Goal: Navigation & Orientation: Find specific page/section

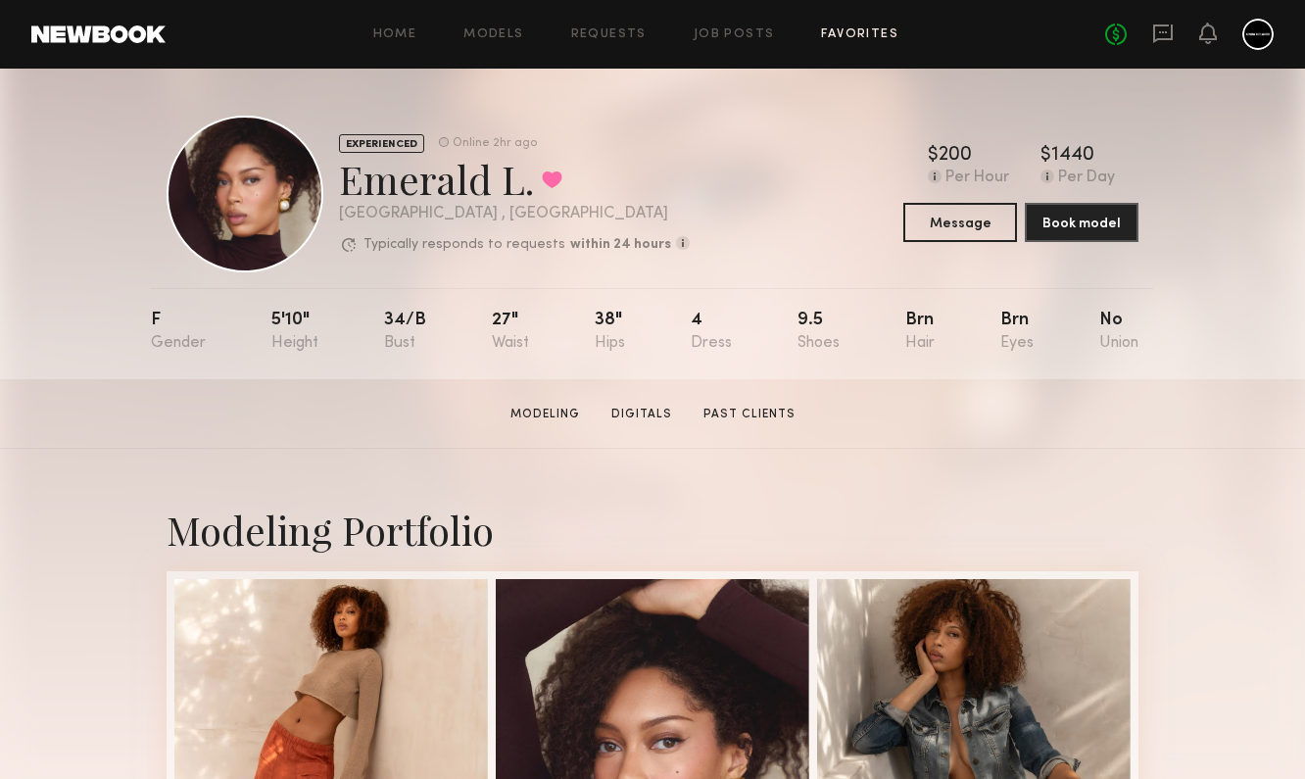
click at [836, 29] on link "Favorites" at bounding box center [859, 34] width 77 height 13
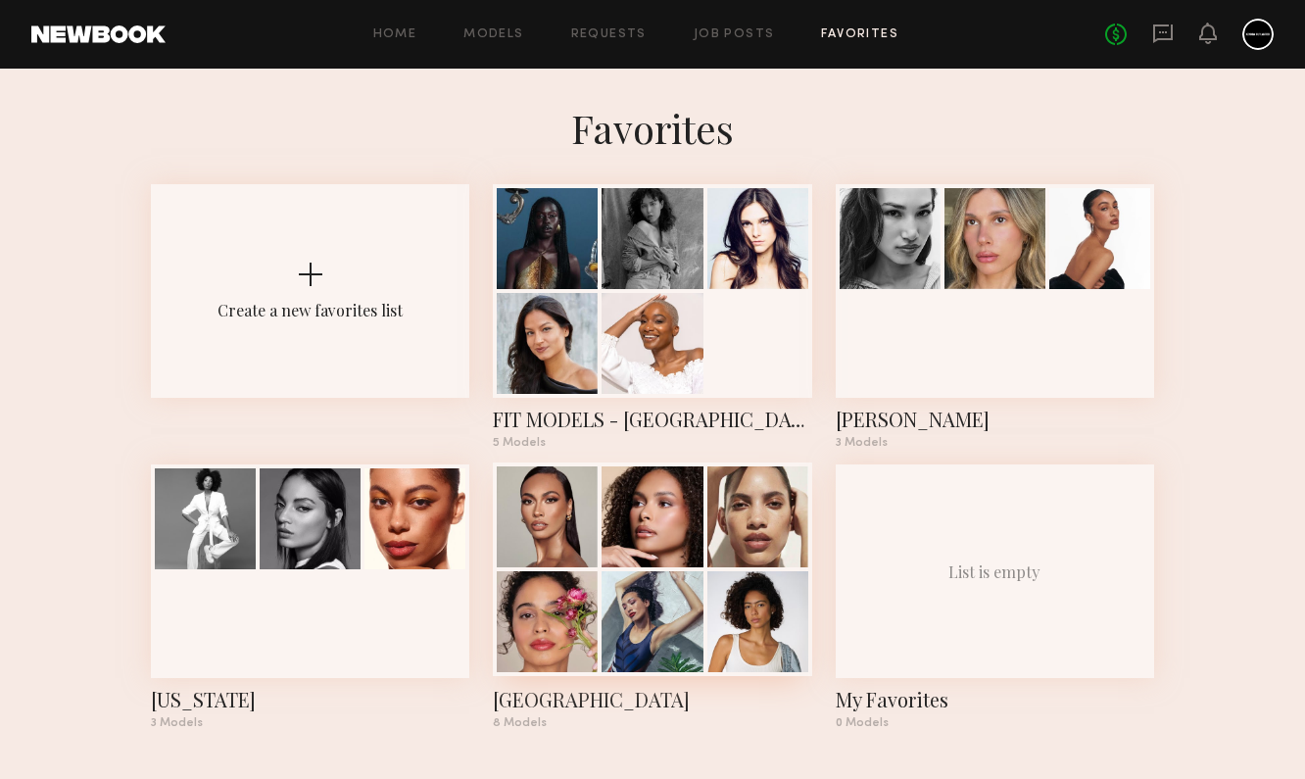
click at [727, 561] on div at bounding box center [757, 516] width 101 height 101
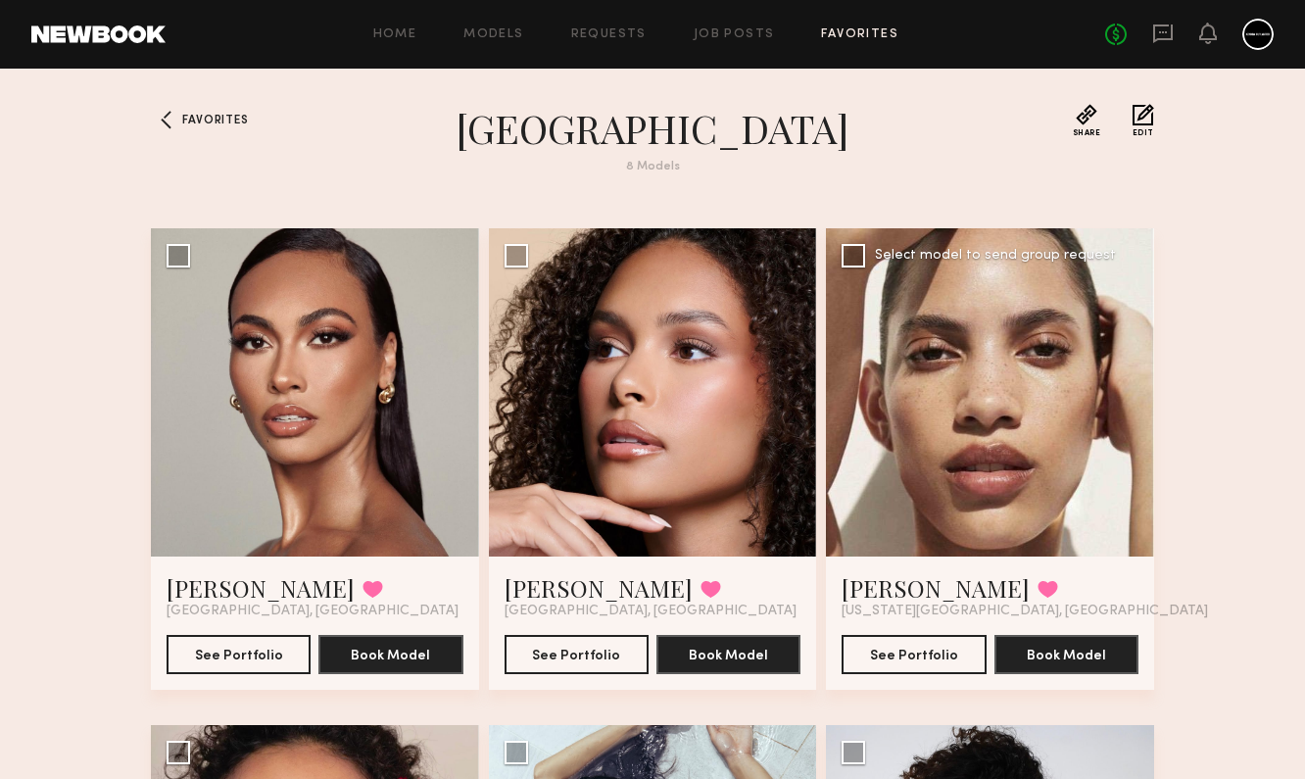
click at [968, 497] on div at bounding box center [990, 392] width 328 height 328
click at [931, 656] on button "See Portfolio" at bounding box center [914, 653] width 144 height 39
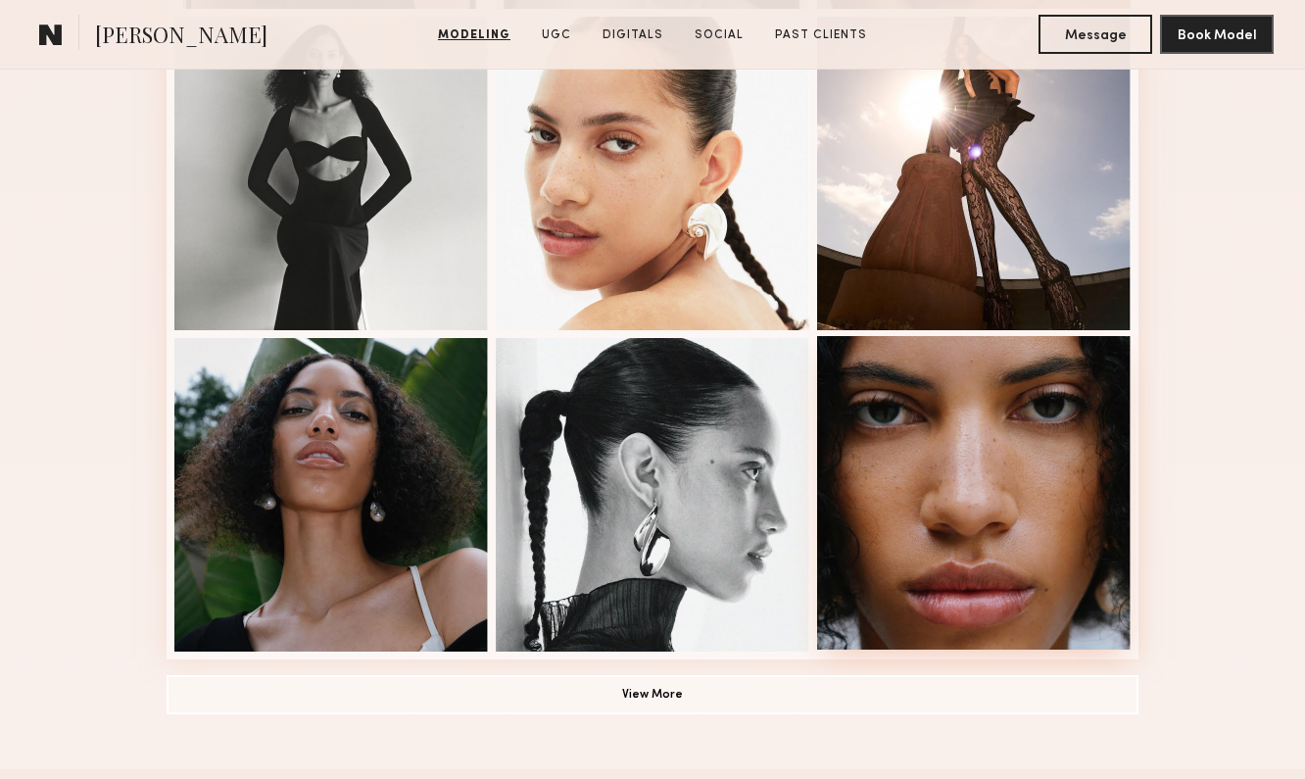
scroll to position [1284, 0]
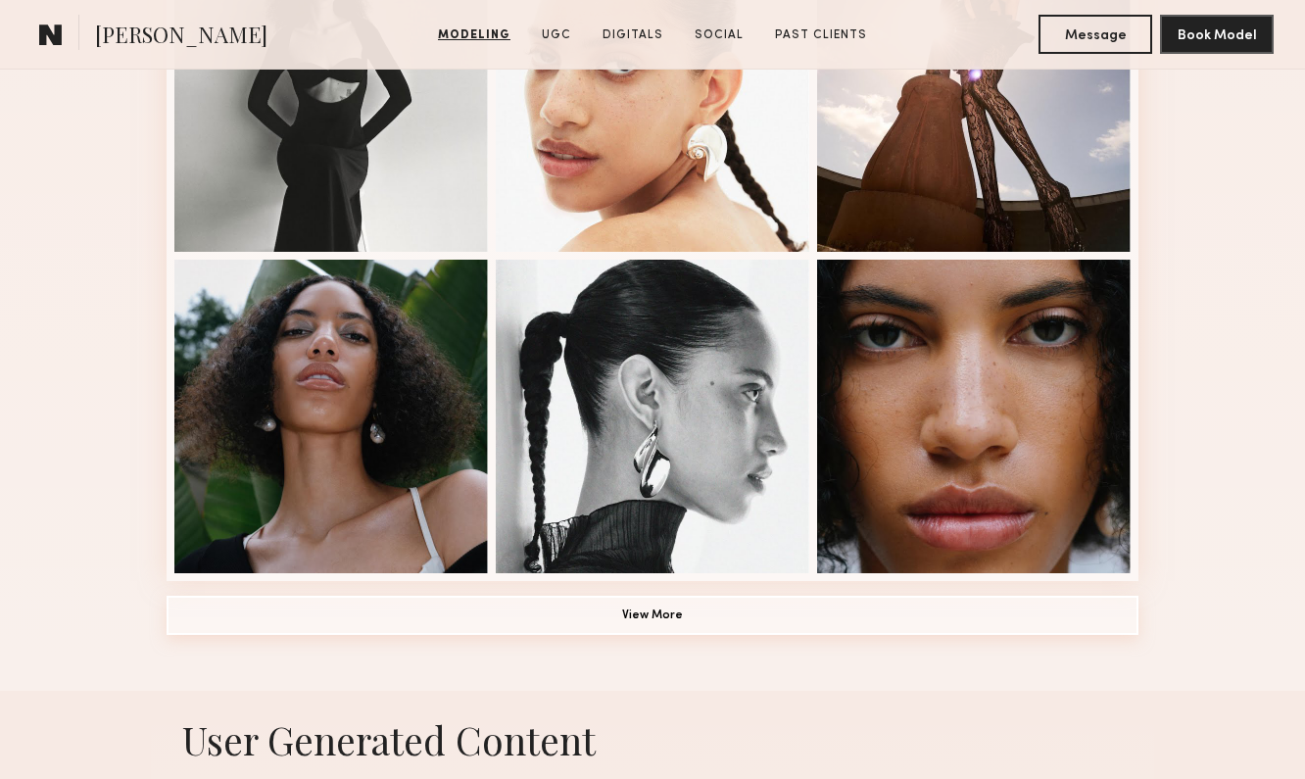
click at [890, 614] on button "View More" at bounding box center [653, 615] width 972 height 39
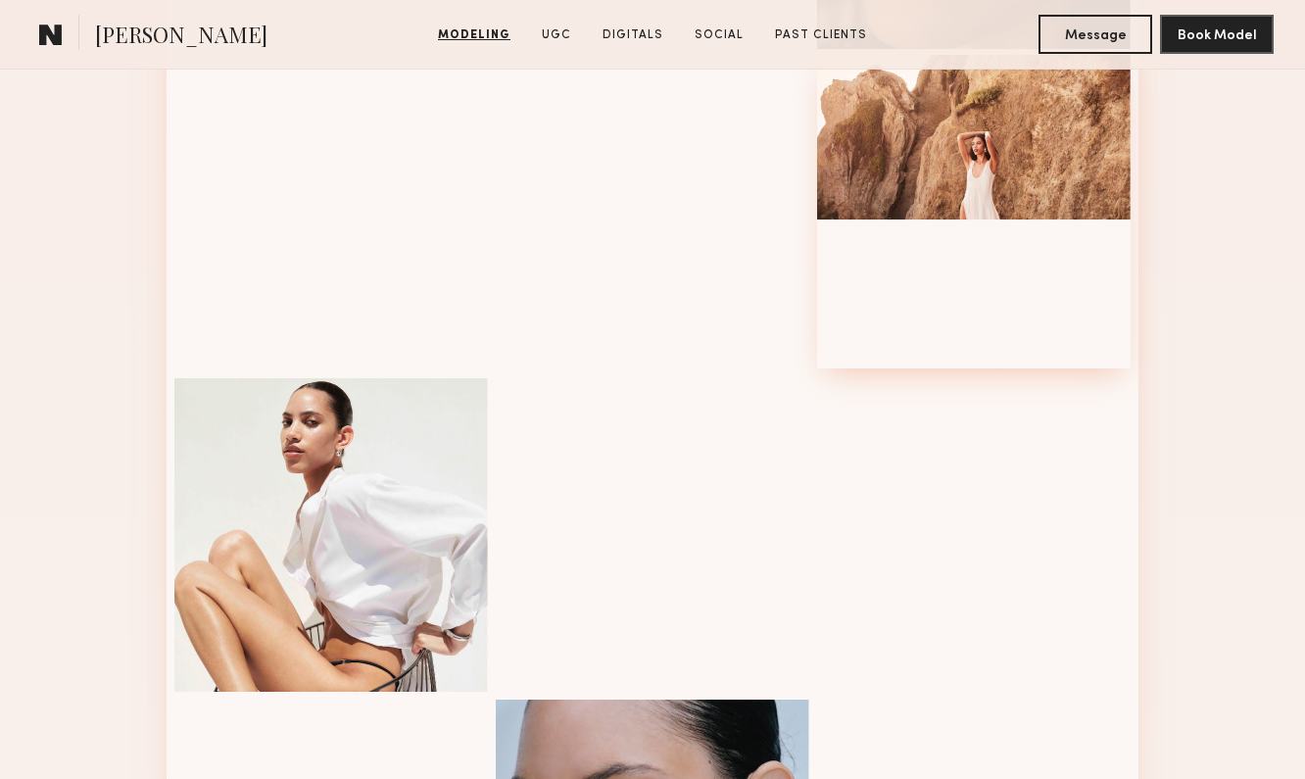
scroll to position [2146, 0]
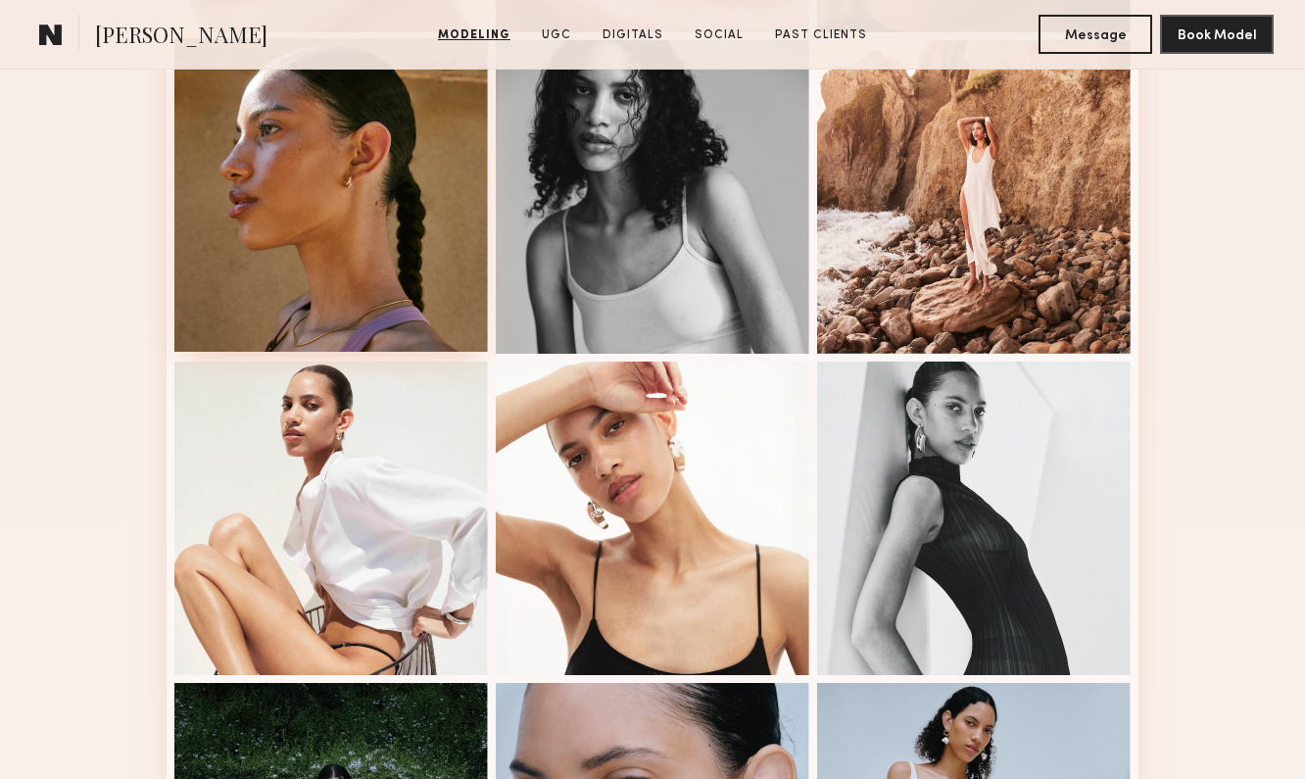
click at [331, 251] on div at bounding box center [331, 195] width 314 height 314
